Goal: Find specific page/section: Find specific page/section

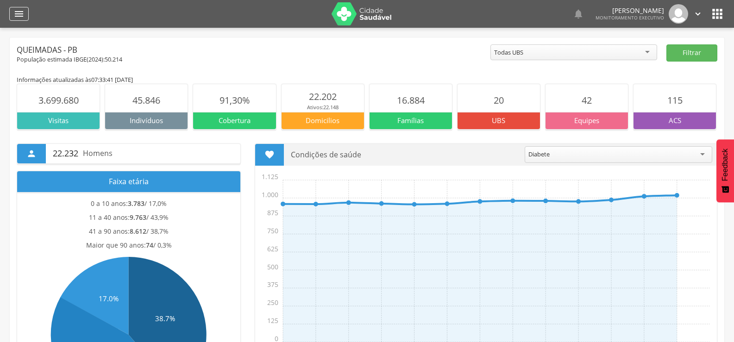
click at [11, 13] on div "" at bounding box center [18, 14] width 19 height 14
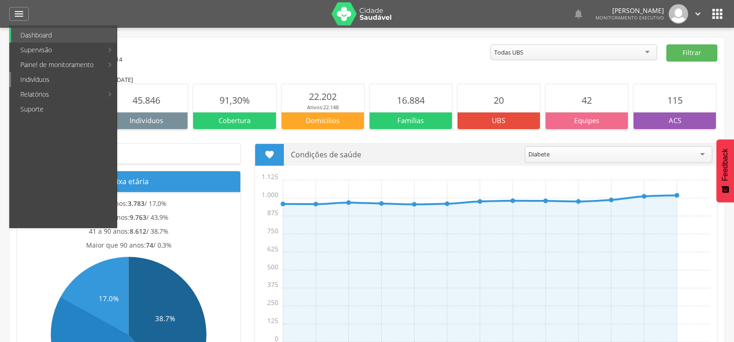
click at [28, 78] on link "Indivíduos" at bounding box center [64, 79] width 106 height 15
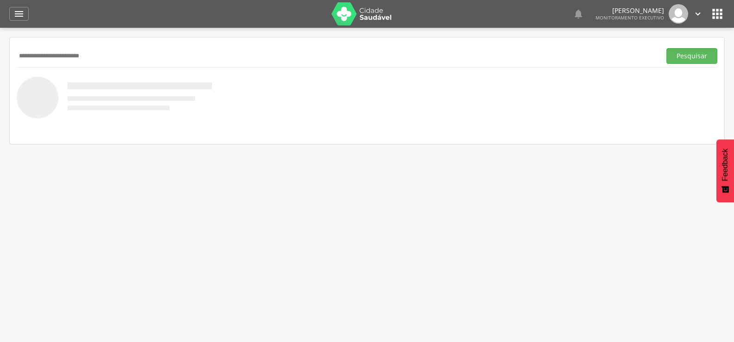
type input "**********"
click at [666, 48] on button "Pesquisar" at bounding box center [691, 56] width 51 height 16
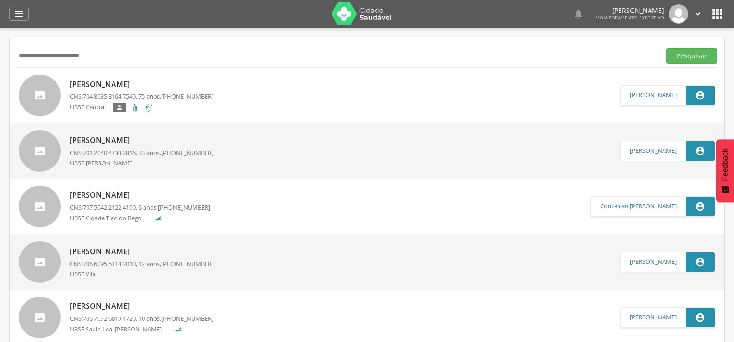
drag, startPoint x: 143, startPoint y: 47, endPoint x: 0, endPoint y: 57, distance: 143.8
click at [0, 56] on div " Supervisão  Distritos  Ubs Coordenador: - Queimadas / PB Intervalo de Tempo…" at bounding box center [367, 199] width 734 height 342
drag, startPoint x: 112, startPoint y: 57, endPoint x: 0, endPoint y: 57, distance: 112.5
click at [0, 57] on div " Supervisão  Distritos  Ubs Coordenador: - Queimadas / PB Intervalo de Tempo…" at bounding box center [367, 199] width 734 height 342
type input "**********"
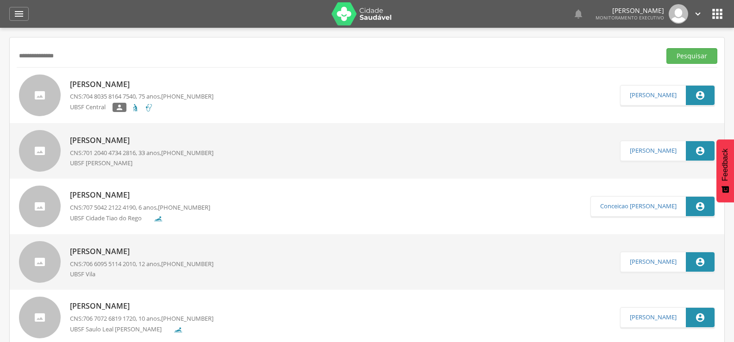
click at [666, 48] on button "Pesquisar" at bounding box center [691, 56] width 51 height 16
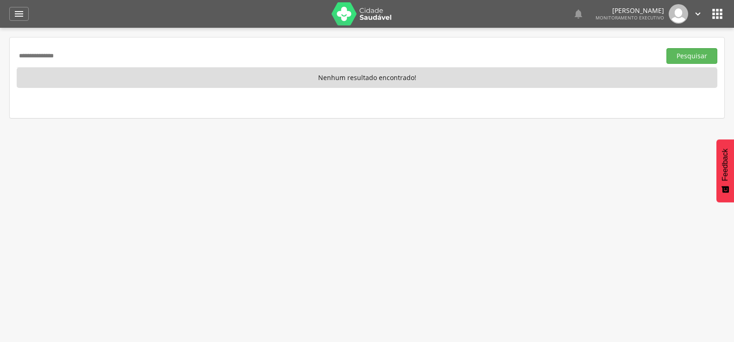
drag, startPoint x: 79, startPoint y: 57, endPoint x: 0, endPoint y: 61, distance: 78.8
click at [0, 61] on div " Supervisão  Distritos  Ubs Coordenador: - Queimadas / PB Intervalo de Tempo…" at bounding box center [367, 199] width 734 height 342
